Goal: Find specific page/section

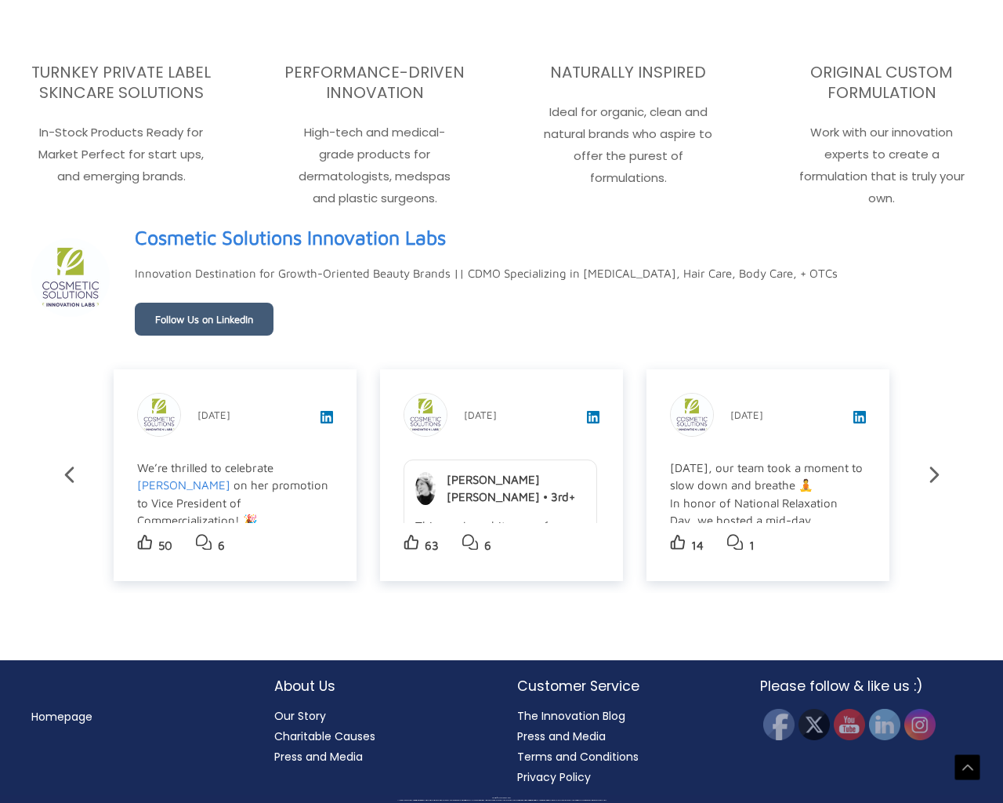
scroll to position [2908, 0]
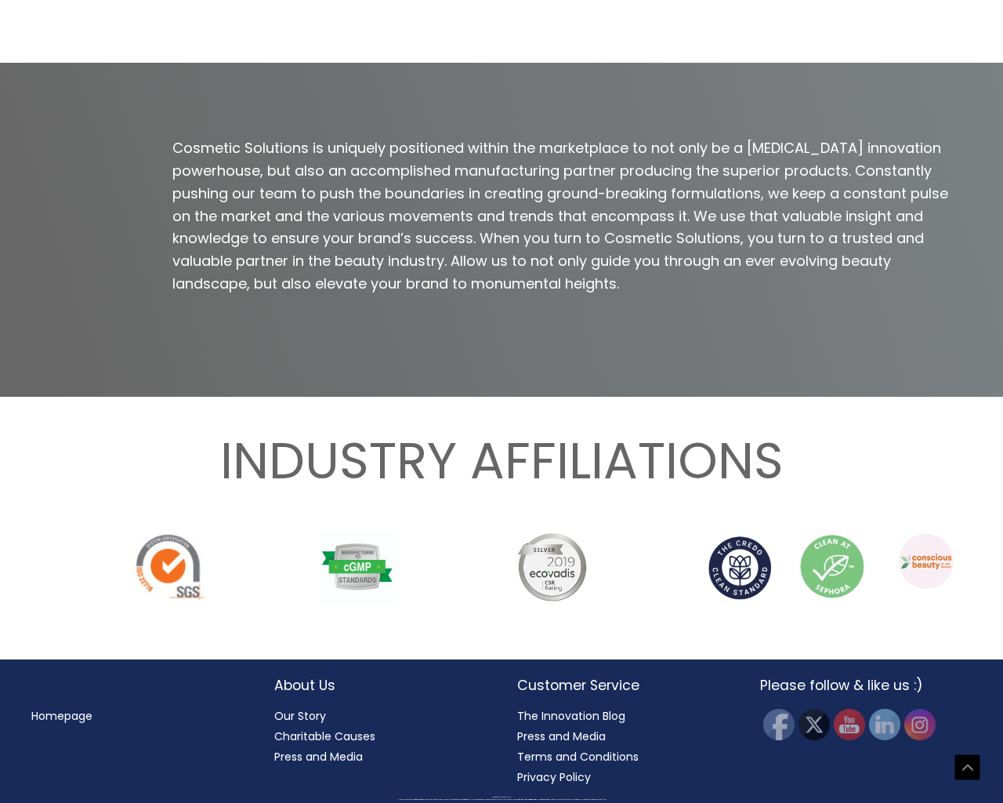
scroll to position [1843, 0]
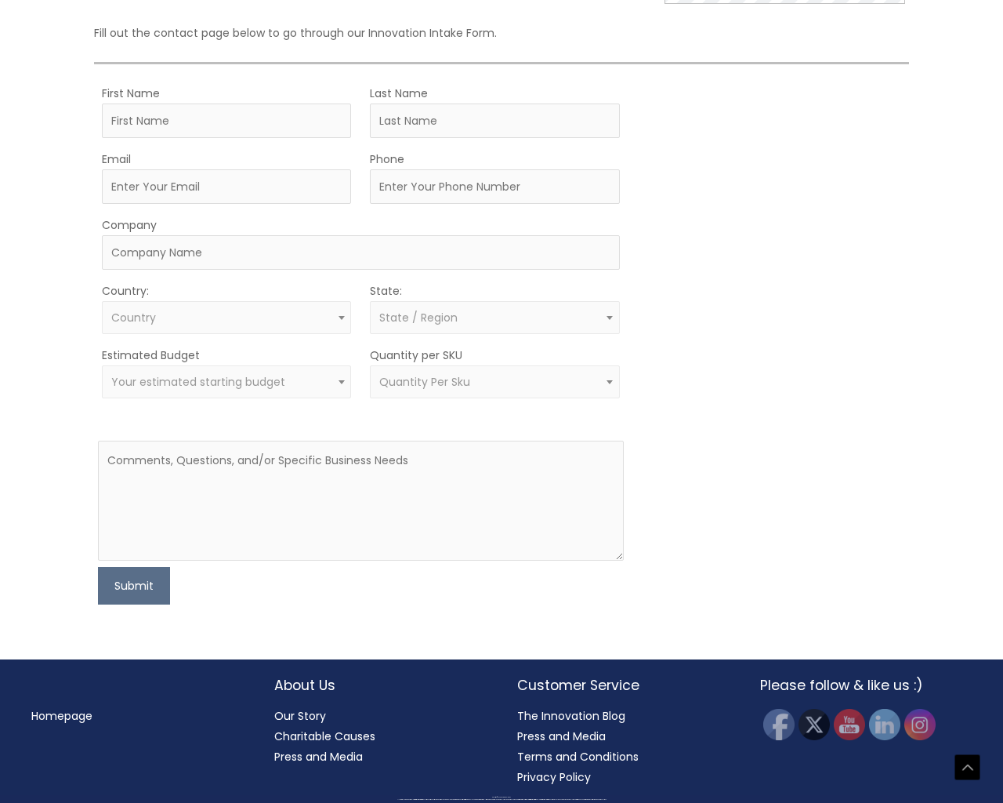
scroll to position [864, 0]
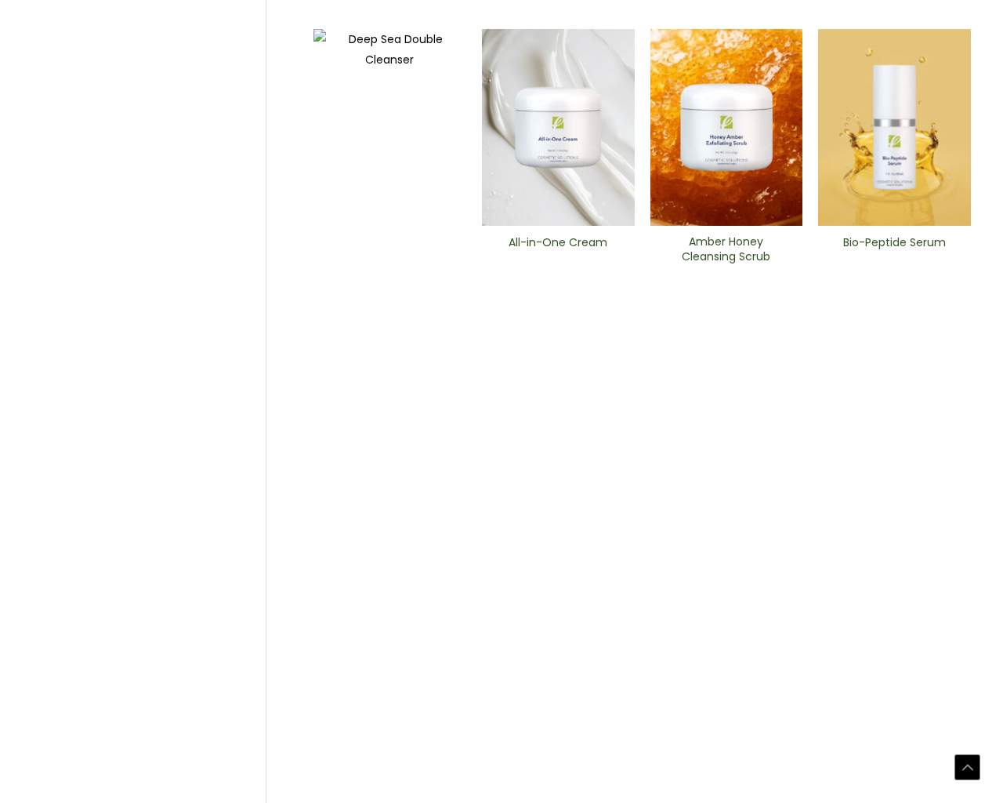
scroll to position [972, 0]
